Goal: Task Accomplishment & Management: Use online tool/utility

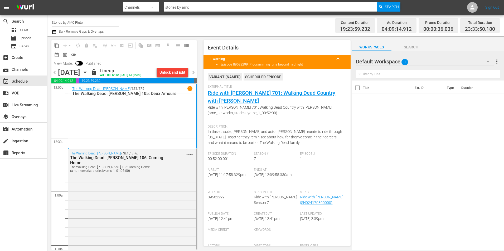
scroll to position [2414, 0]
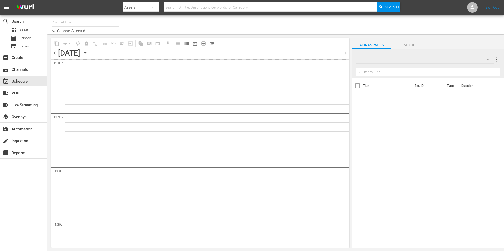
type input "Stories by AMC Pluto (1962)"
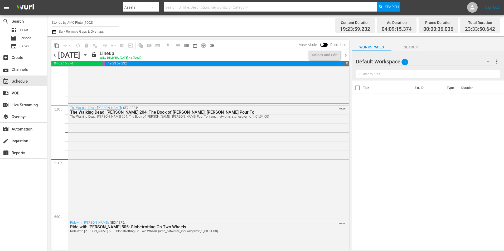
scroll to position [2414, 0]
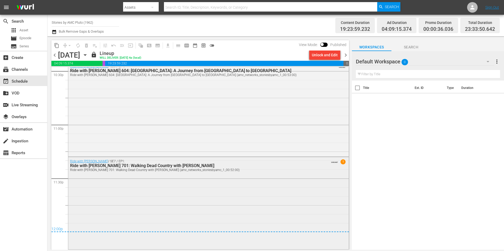
click at [198, 194] on div "Ride with [PERSON_NAME] / SE7 / EP1: Ride with [PERSON_NAME] 701: Walking Dead …" at bounding box center [208, 203] width 280 height 92
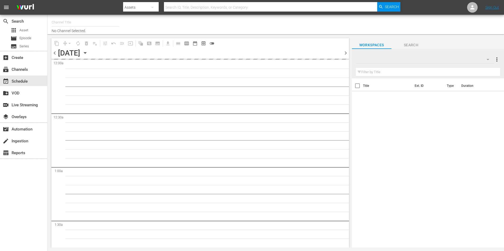
type input "Stories by AMC Pluto (1962)"
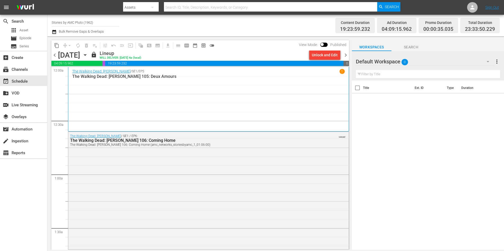
click at [421, 120] on div "Title Ext. ID Type Duration" at bounding box center [428, 166] width 152 height 170
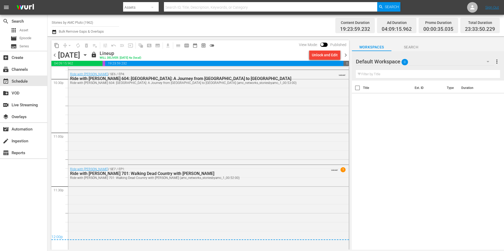
scroll to position [2414, 0]
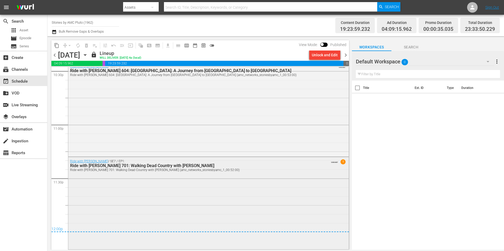
click at [157, 190] on div "Ride with [PERSON_NAME] / SE7 / EP1: Ride with [PERSON_NAME] 701: Walking Dead …" at bounding box center [208, 203] width 280 height 92
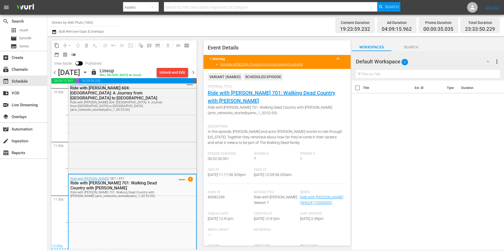
click at [241, 30] on div "Channel Title Stories by AMC Pluto (1962) Bulk Remove Gaps & Overlaps" at bounding box center [174, 25] width 244 height 19
click at [88, 71] on icon "button" at bounding box center [85, 73] width 6 height 6
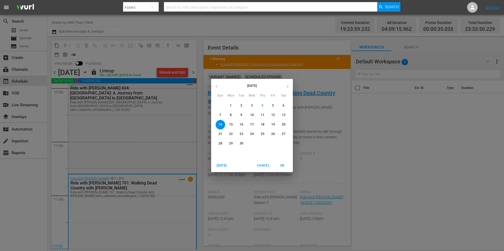
click at [218, 133] on span "21" at bounding box center [219, 134] width 9 height 4
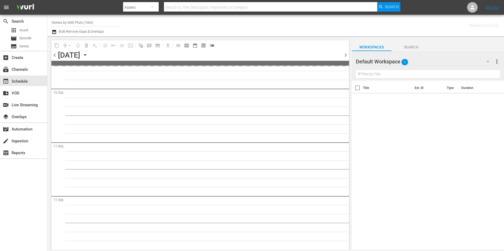
scroll to position [2395, 0]
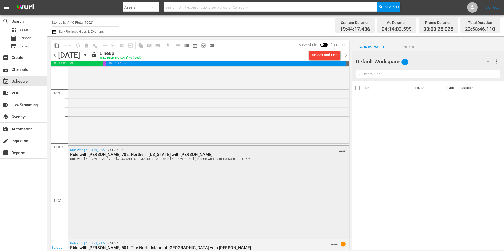
click at [161, 180] on div "Ride with [PERSON_NAME] / SE7 / EP2: Ride with [PERSON_NAME] 702: Northern [US_…" at bounding box center [208, 192] width 280 height 92
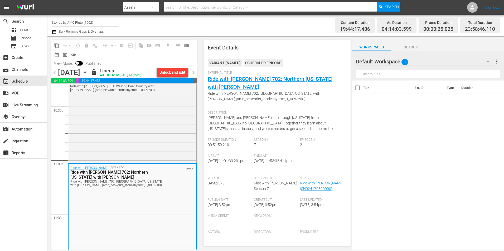
click at [455, 113] on div "Title Ext. ID Type Duration" at bounding box center [428, 166] width 152 height 170
